Goal: Contribute content: Add original content to the website for others to see

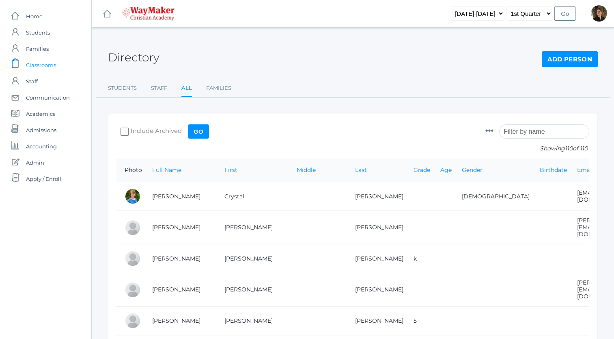
click at [37, 65] on span "Classrooms" at bounding box center [41, 65] width 30 height 16
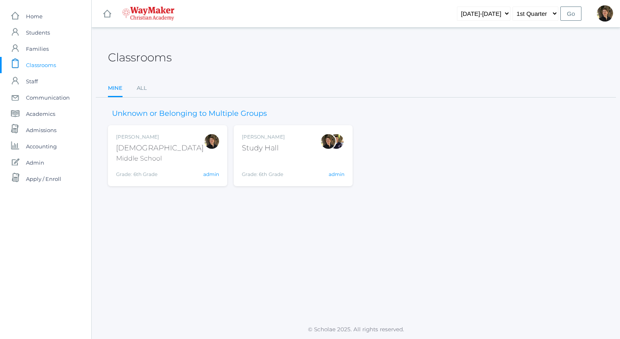
click at [182, 152] on div "[PERSON_NAME] [DEMOGRAPHIC_DATA] Middle School Grade: 6th Grade MSBIBLE admin" at bounding box center [167, 155] width 103 height 45
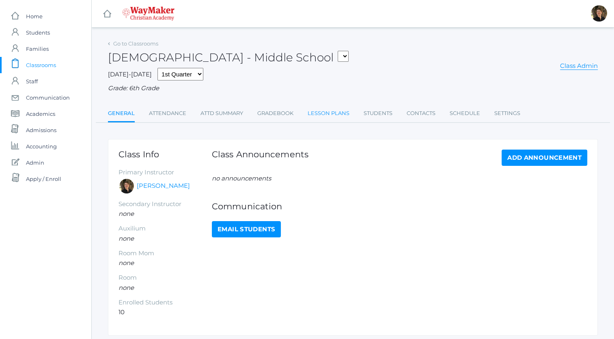
click at [328, 114] on link "Lesson Plans" at bounding box center [329, 113] width 42 height 16
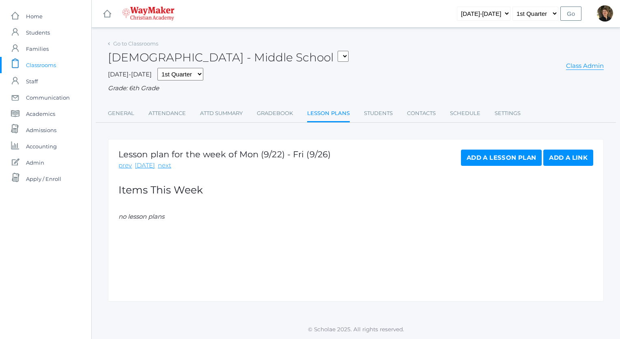
click at [477, 155] on link "Add a Lesson Plan" at bounding box center [501, 157] width 81 height 16
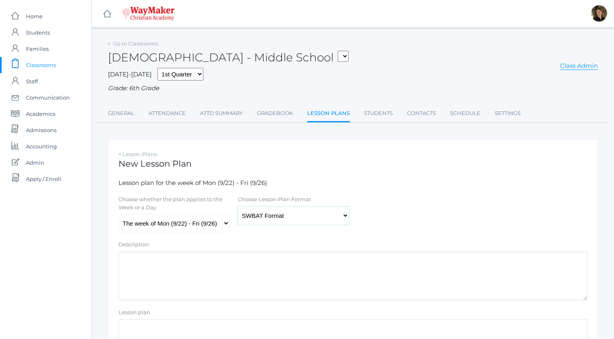
click at [270, 216] on select "Traditional Format SWBAT Format" at bounding box center [293, 215] width 111 height 18
select select "legacy"
click at [238, 206] on select "Traditional Format SWBAT Format" at bounding box center [293, 215] width 111 height 18
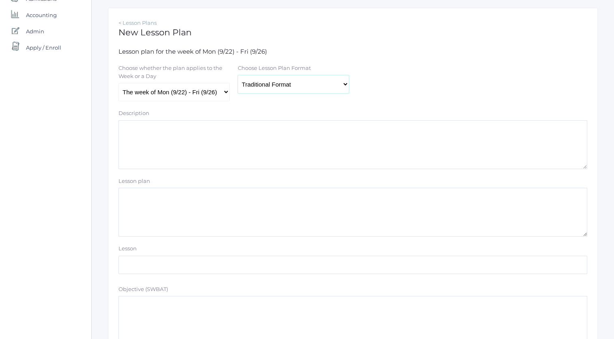
scroll to position [132, 0]
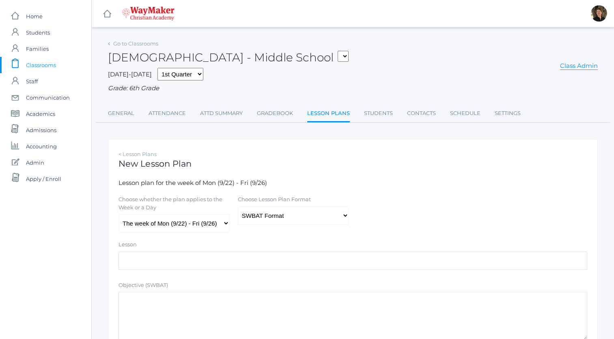
scroll to position [132, 0]
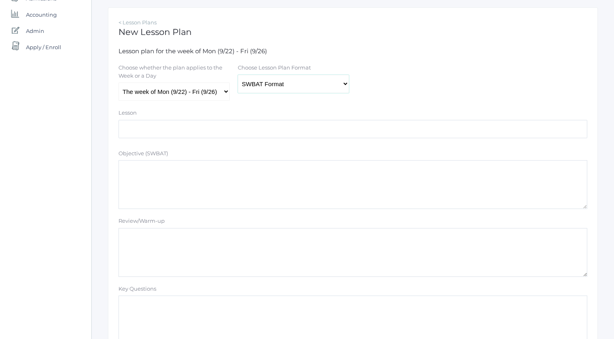
click at [313, 85] on select "Traditional Format SWBAT Format" at bounding box center [293, 84] width 111 height 18
select select "legacy"
click at [238, 78] on select "Traditional Format SWBAT Format" at bounding box center [293, 84] width 111 height 18
